Goal: Transaction & Acquisition: Purchase product/service

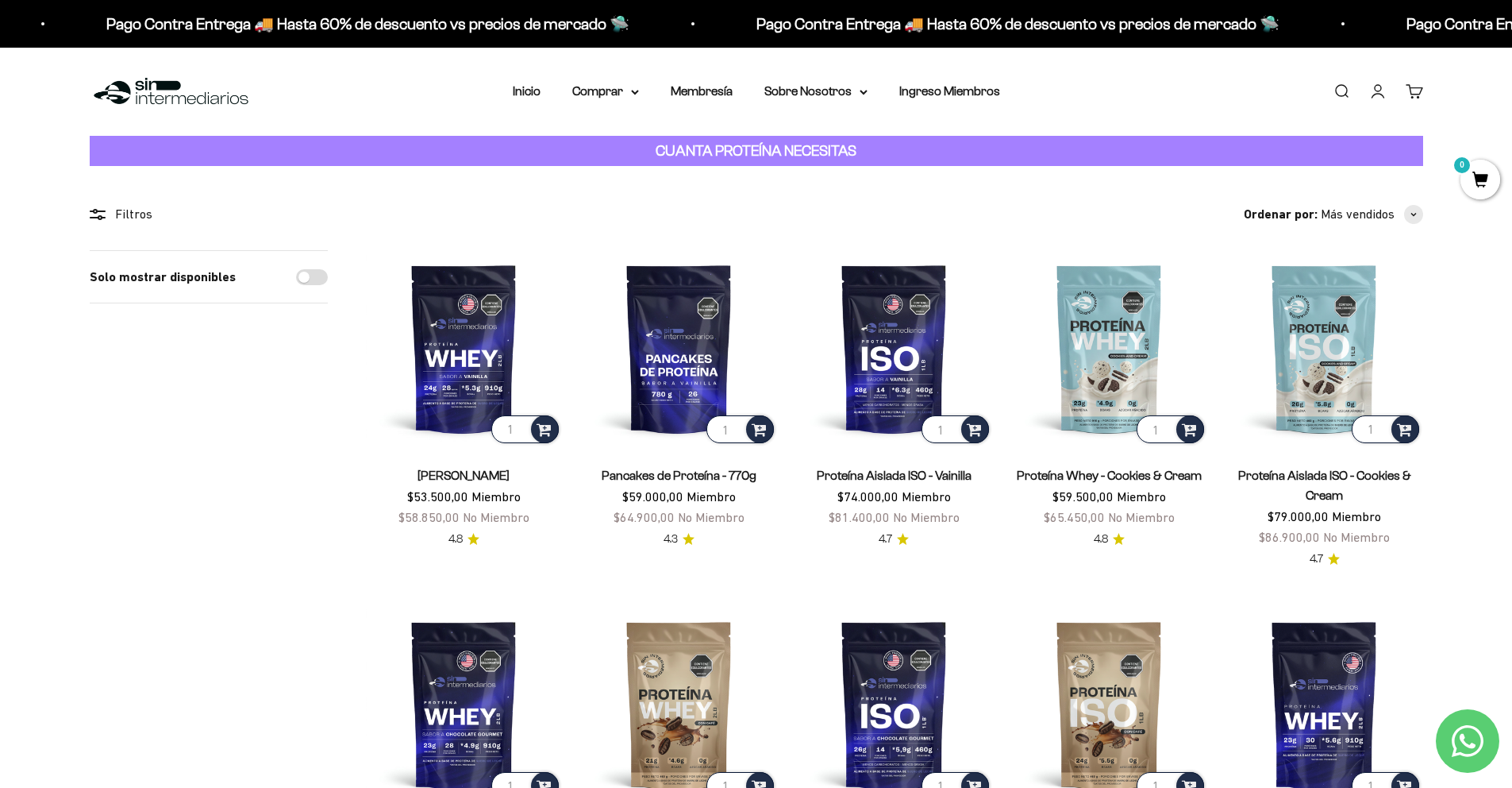
click at [1369, 93] on link "Iniciar sesión" at bounding box center [1378, 92] width 18 height 18
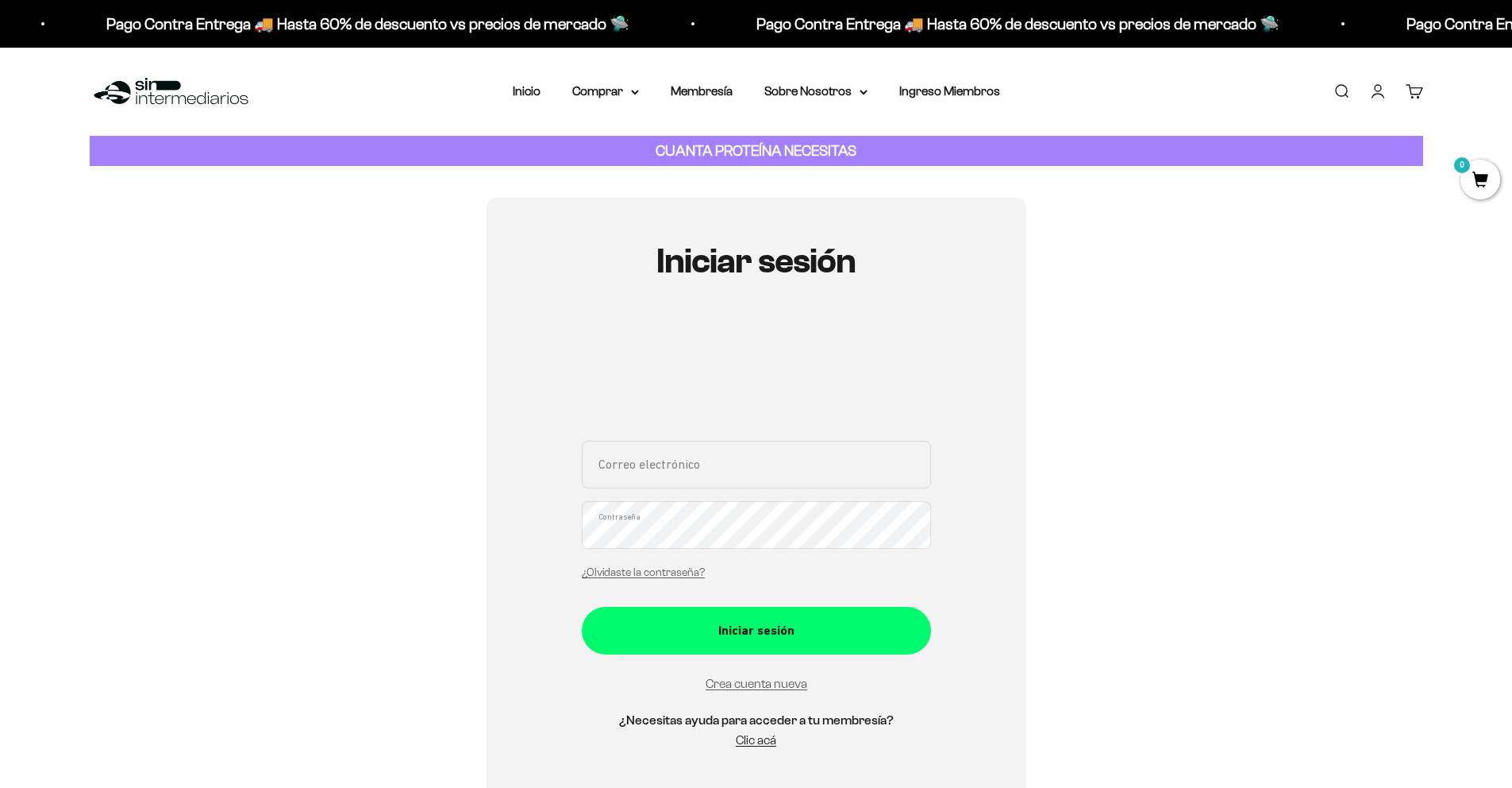
click at [752, 482] on input "Correo electrónico" at bounding box center [756, 465] width 349 height 48
type input "[EMAIL_ADDRESS][DOMAIN_NAME]"
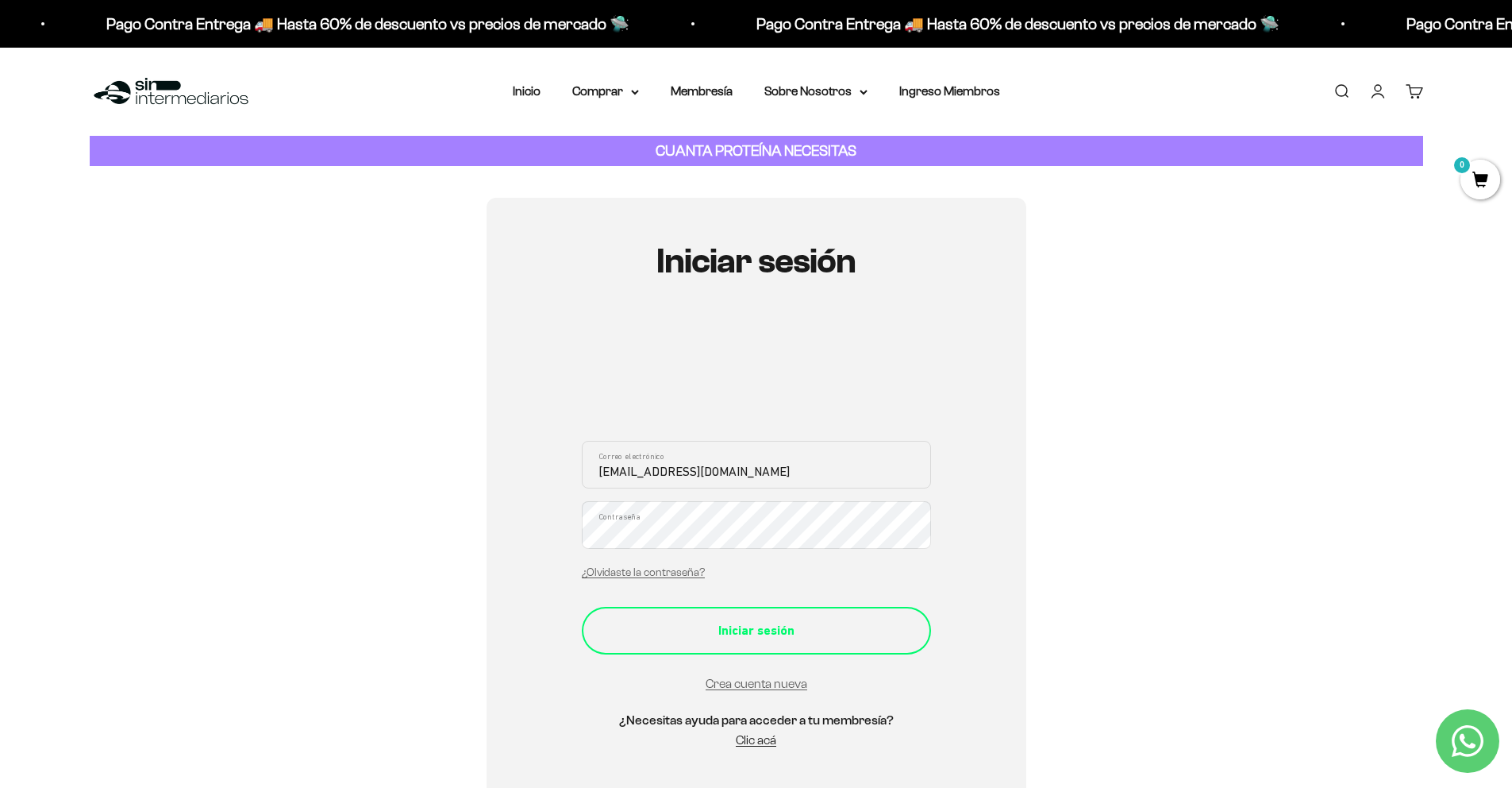
click at [694, 621] on div "Iniciar sesión" at bounding box center [756, 630] width 286 height 20
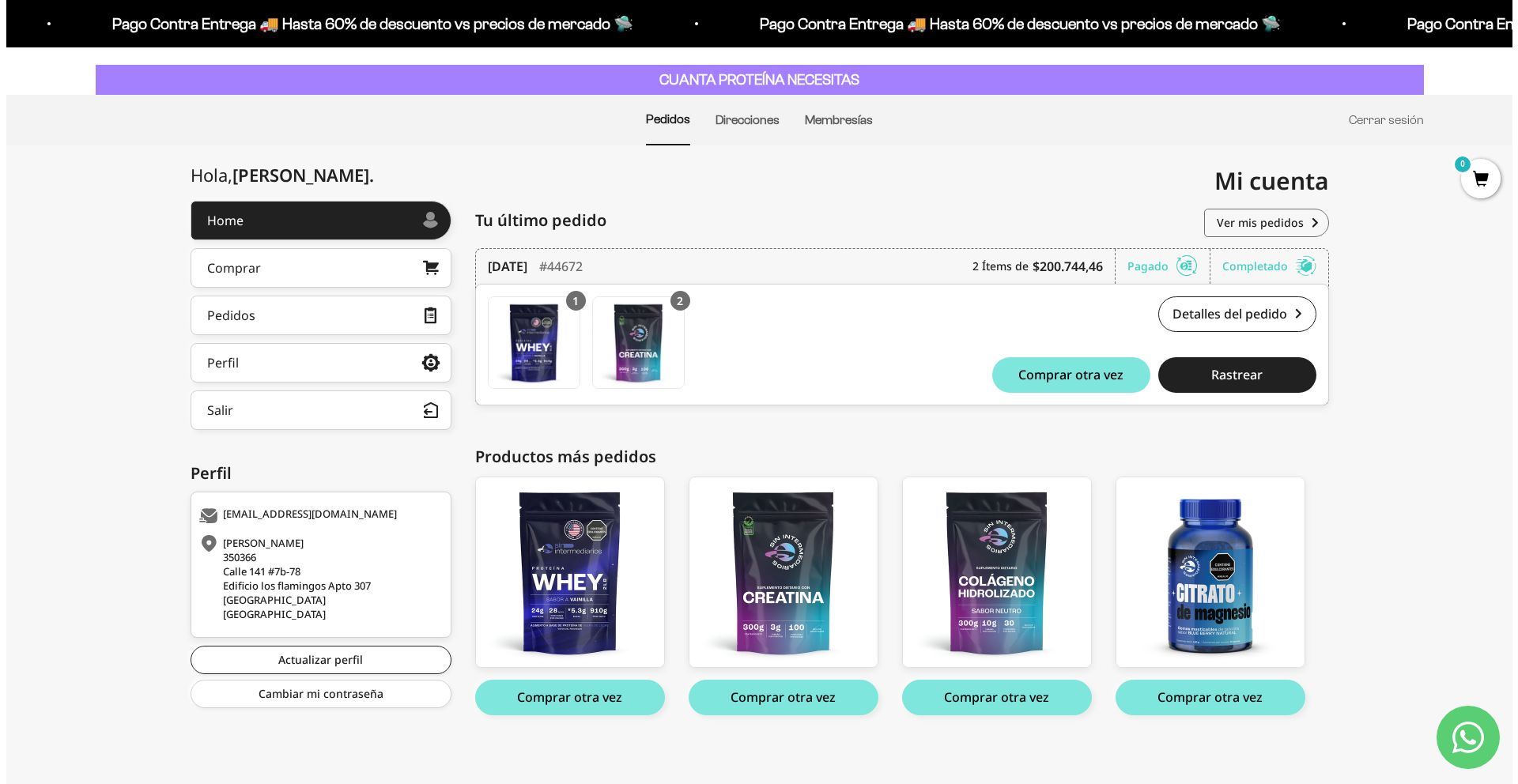
scroll to position [76, 0]
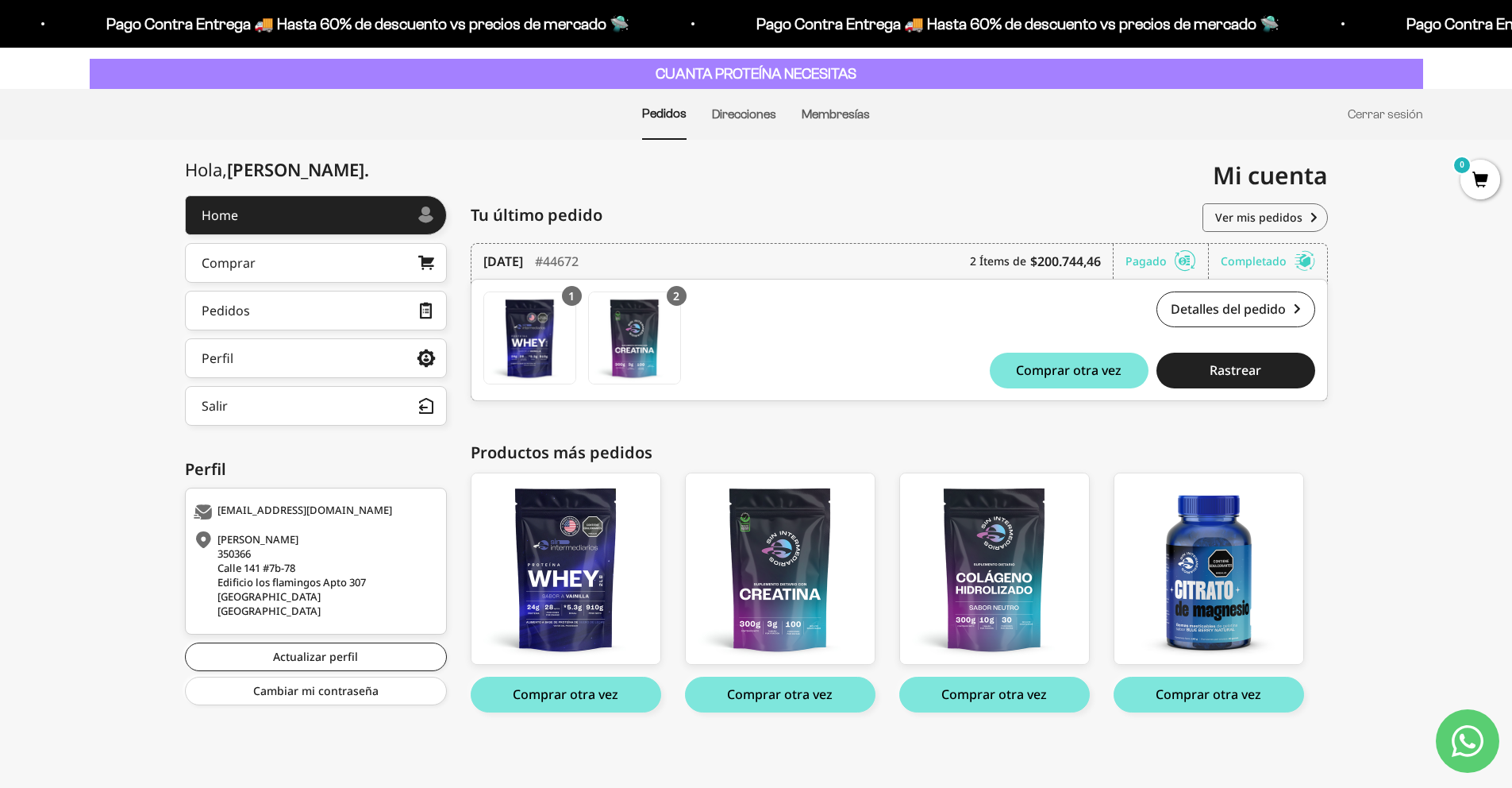
click at [1049, 329] on div "Detalles del pedido #44672 $200.744,46 Comprar otra vez Rastrear" at bounding box center [1109, 340] width 413 height 97
click at [1082, 381] on button "Comprar otra vez" at bounding box center [1069, 371] width 158 height 36
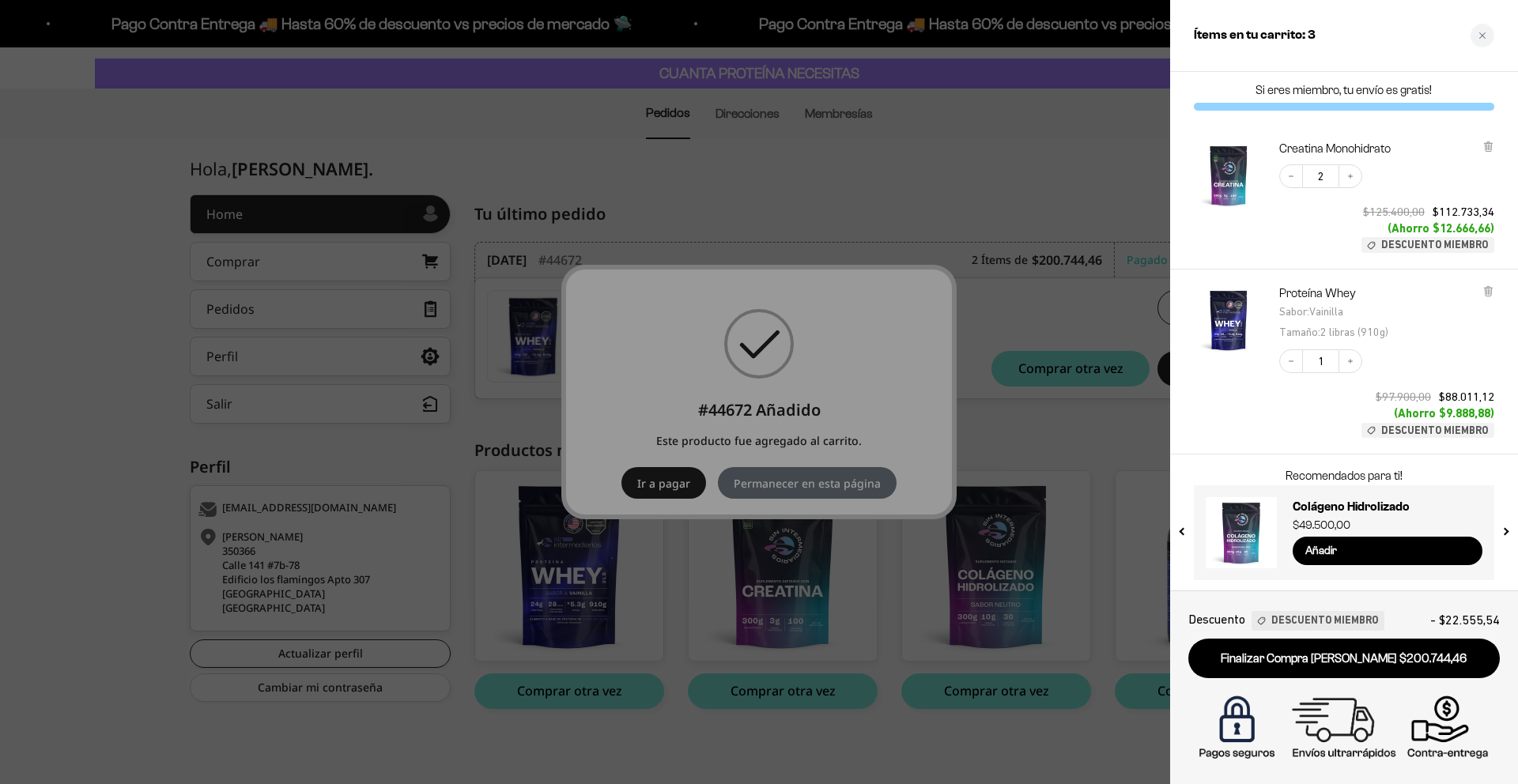
scroll to position [5, 0]
click at [862, 396] on div at bounding box center [759, 392] width 1518 height 784
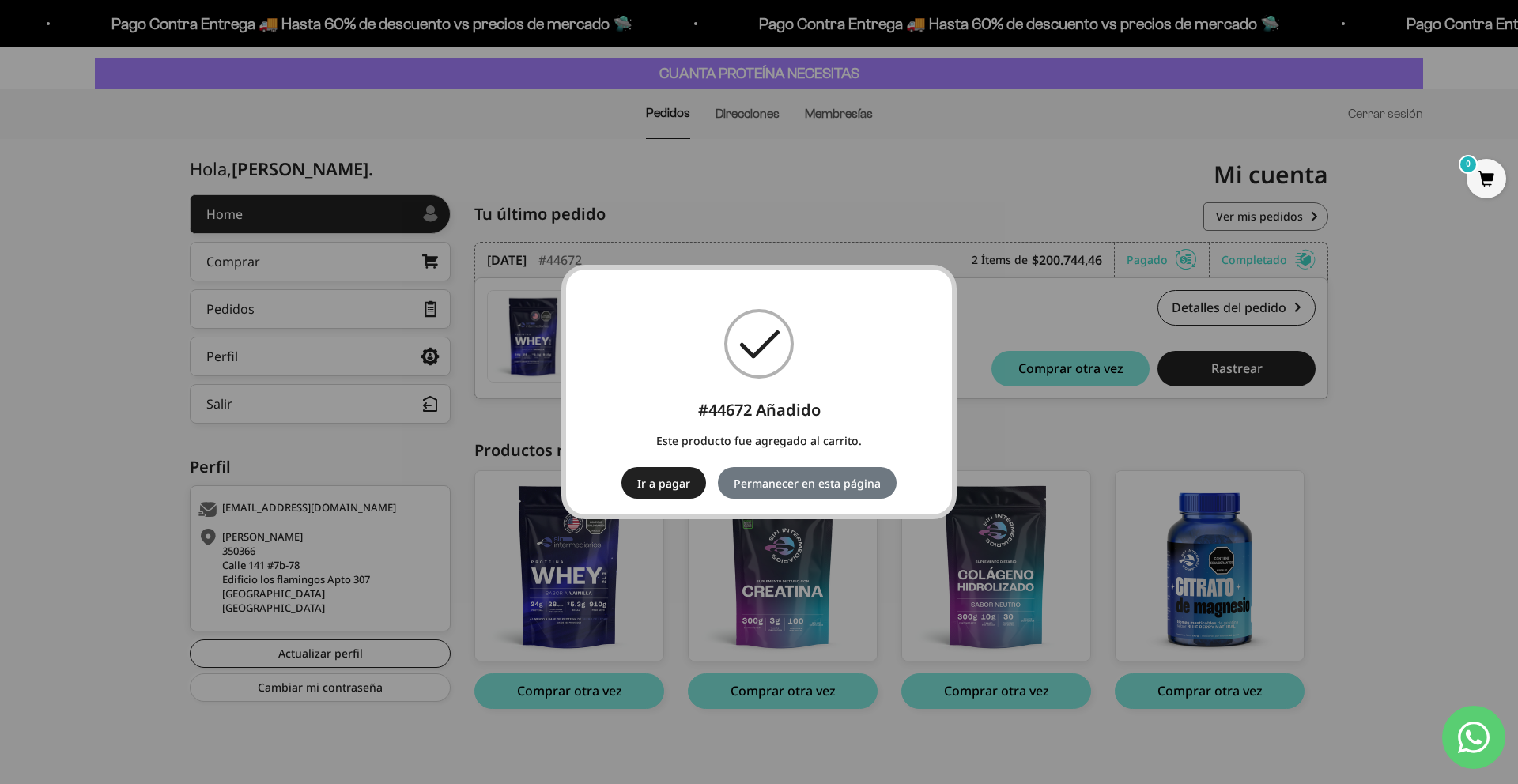
click at [1481, 172] on span "0" at bounding box center [1486, 178] width 39 height 39
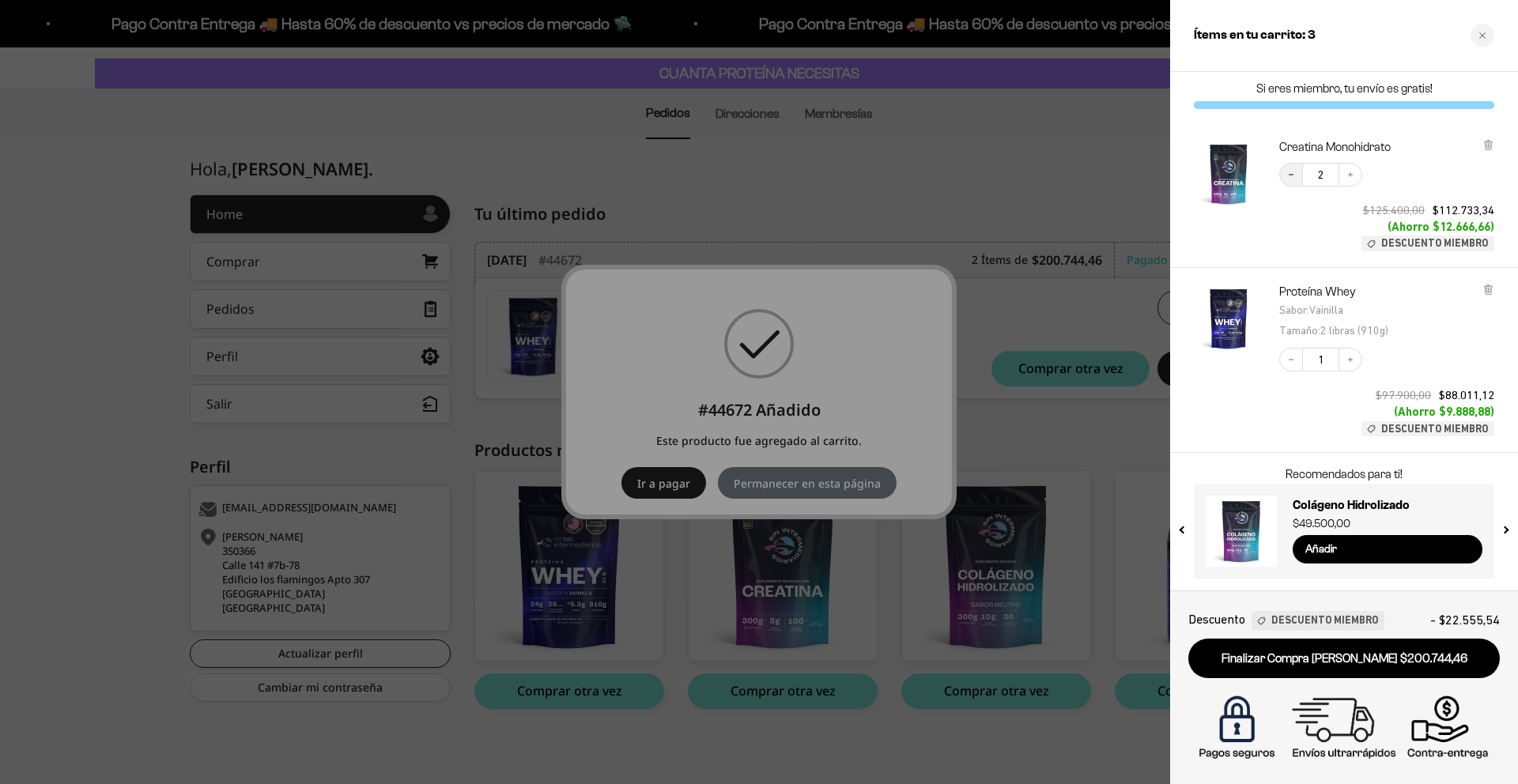
click at [1292, 173] on icon "Decrease quantity" at bounding box center [1291, 174] width 10 height 10
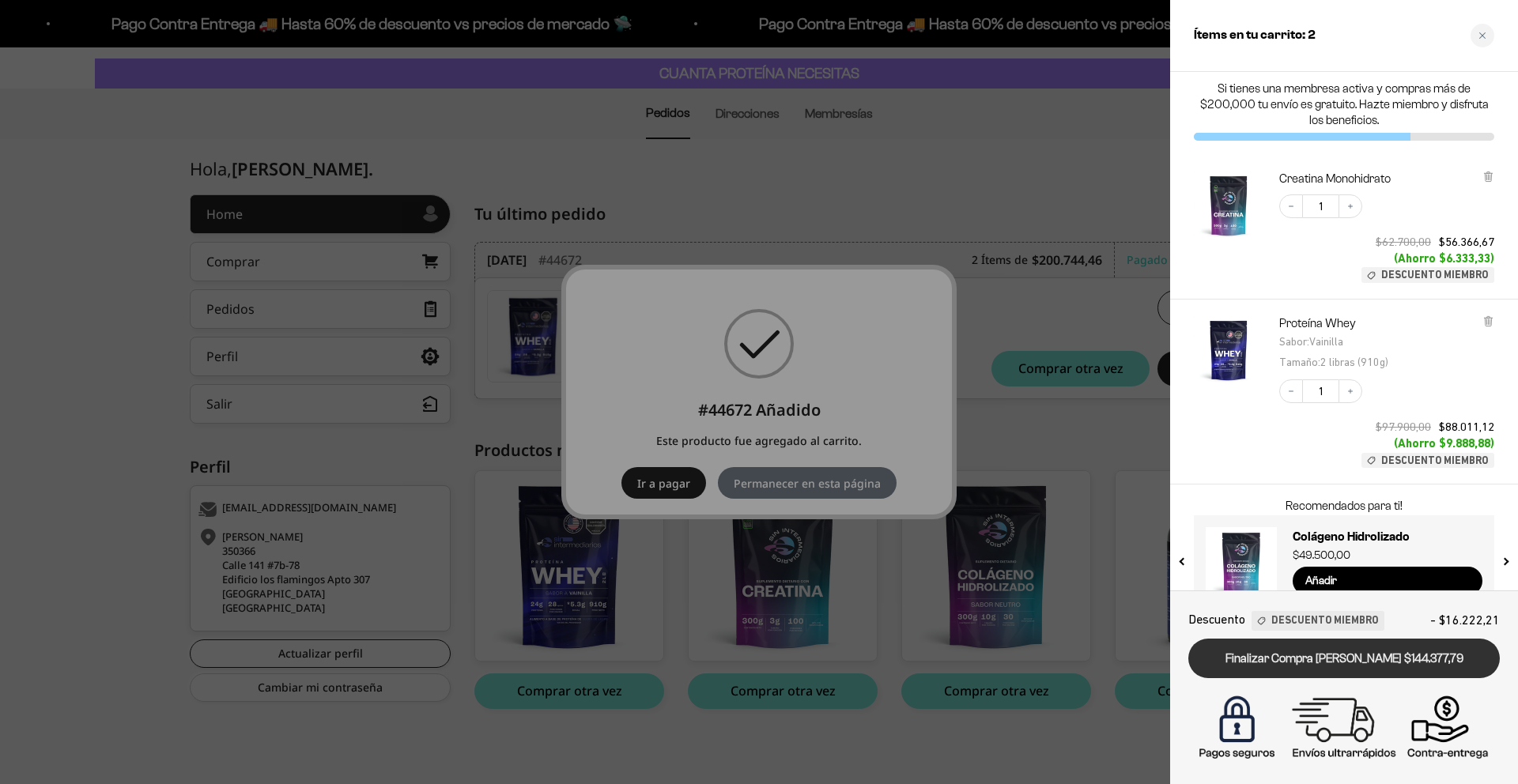
click at [1387, 657] on link "Finalizar Compra Segura $144.377,79" at bounding box center [1344, 659] width 311 height 40
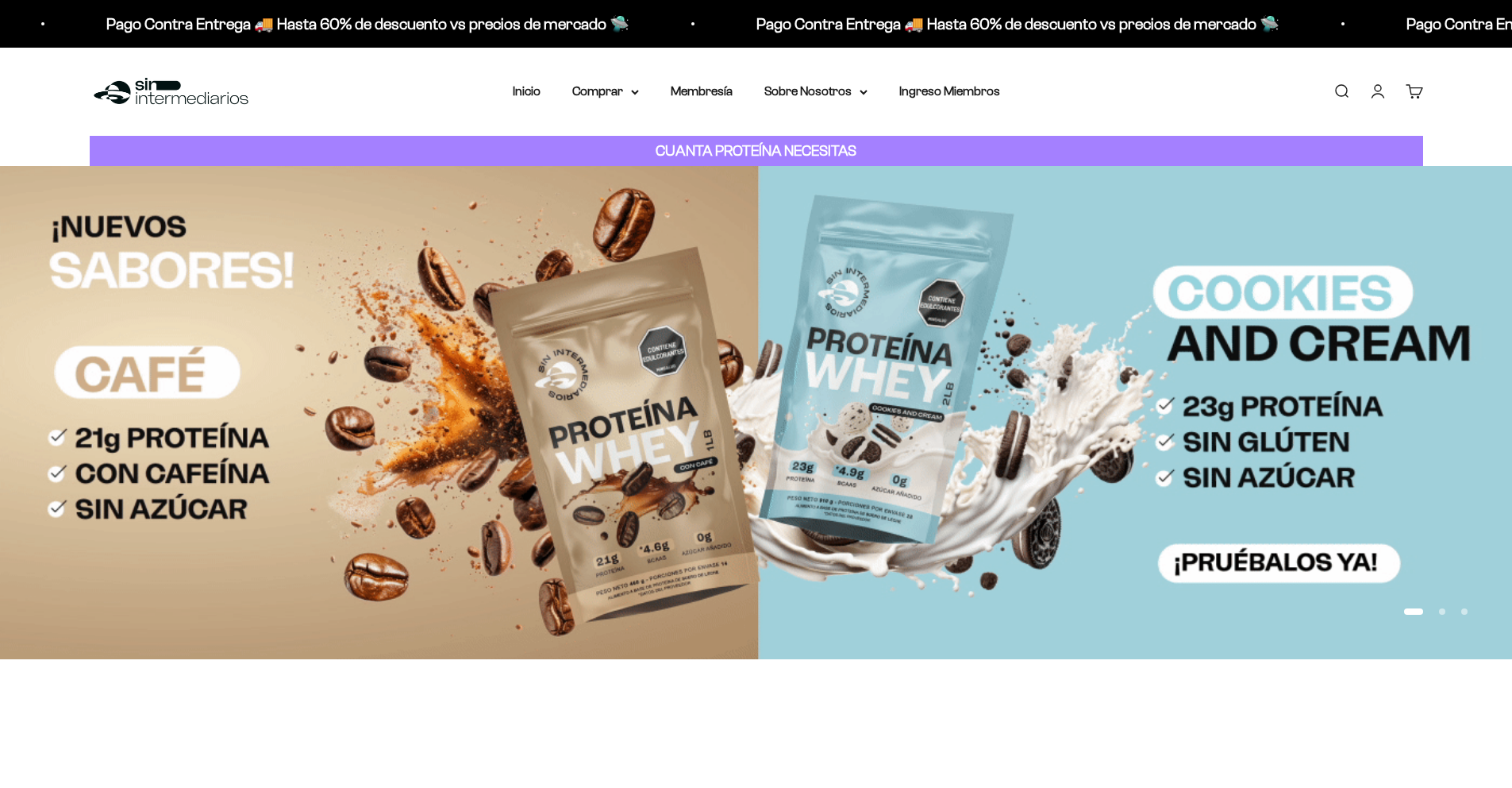
click at [1375, 90] on link "Cuenta" at bounding box center [1378, 92] width 18 height 18
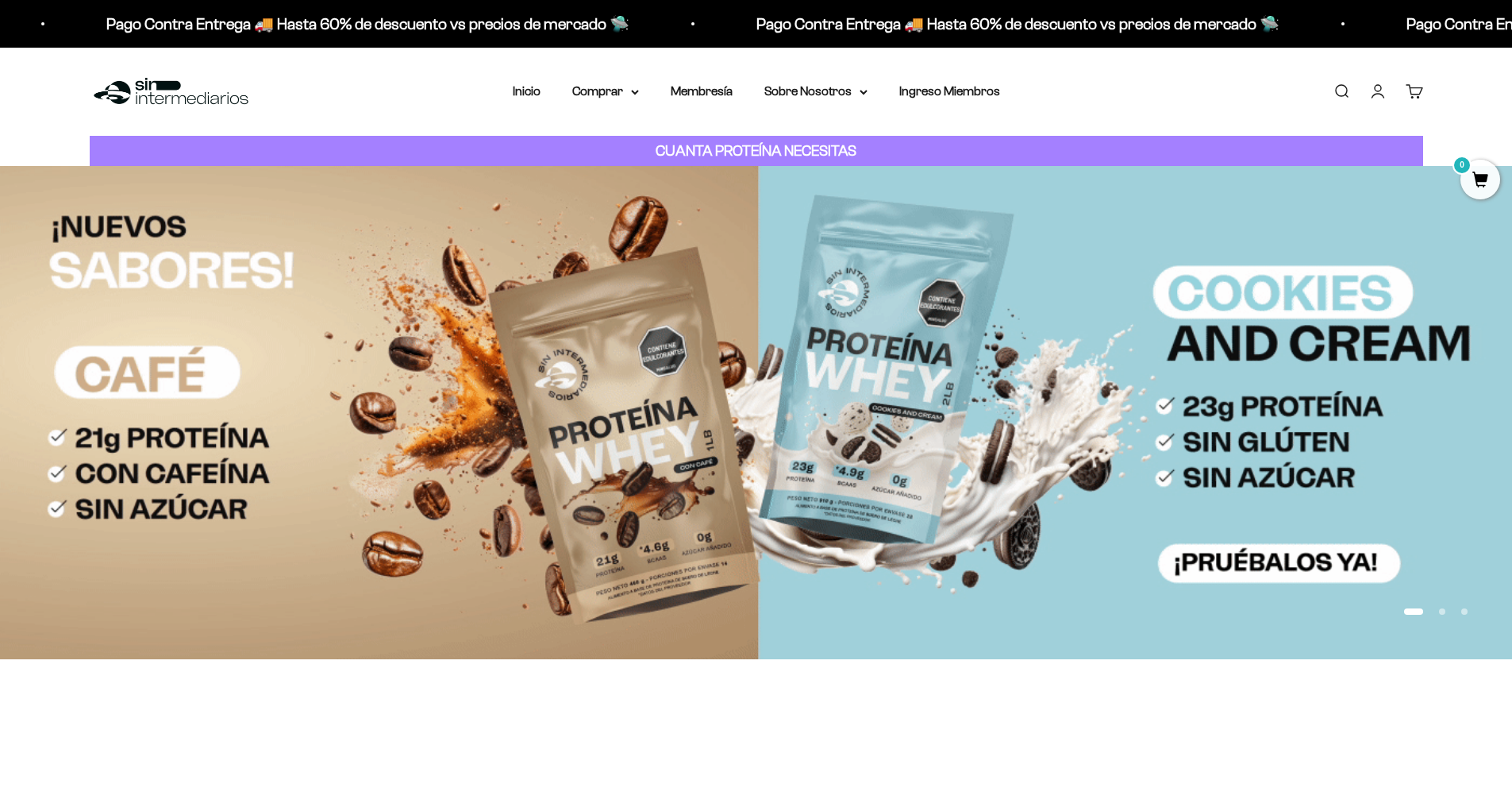
click at [1377, 89] on link "Cuenta" at bounding box center [1378, 92] width 18 height 18
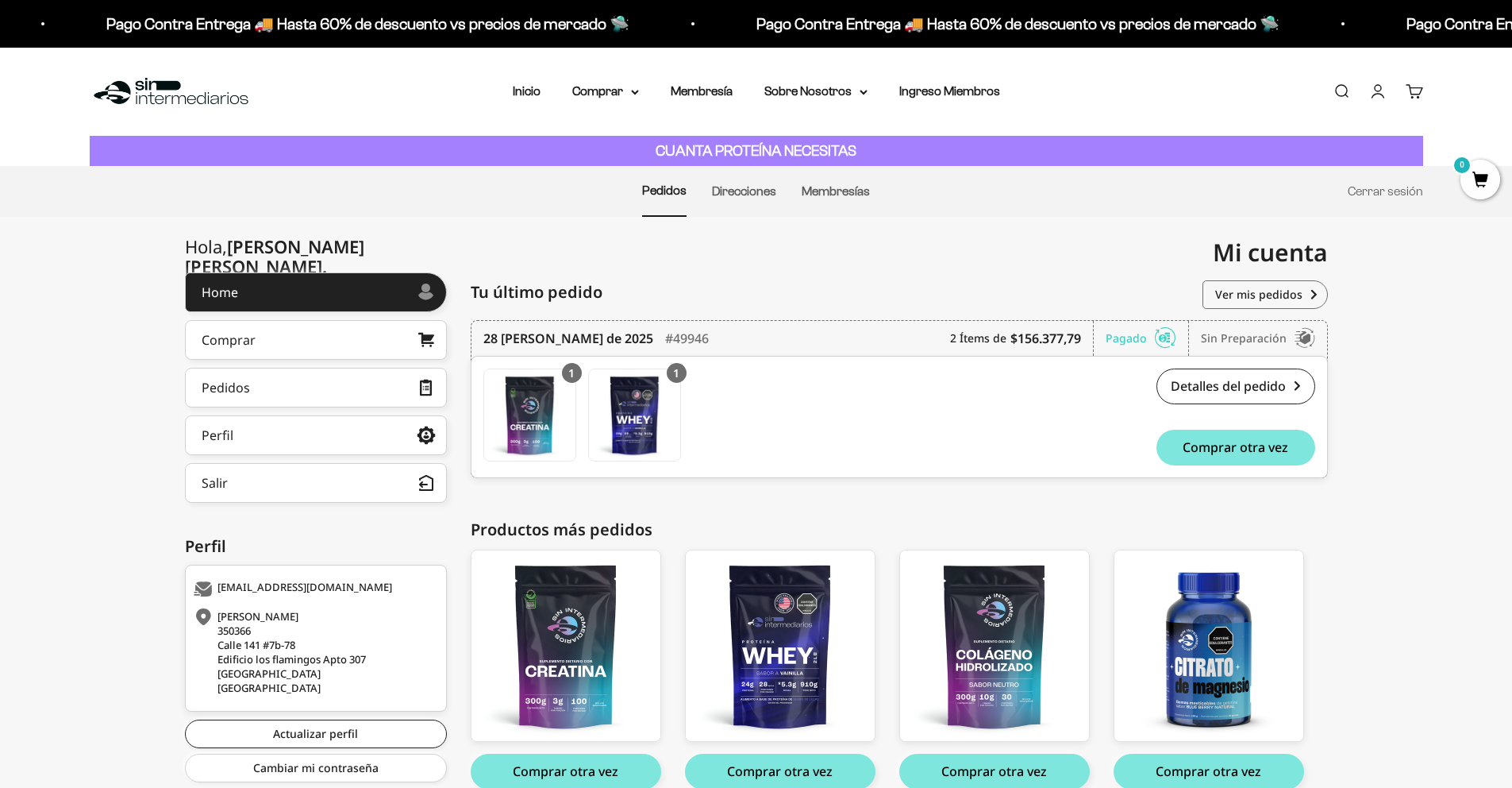
click at [1374, 91] on link "Cuenta" at bounding box center [1378, 92] width 18 height 18
